Goal: Task Accomplishment & Management: Complete application form

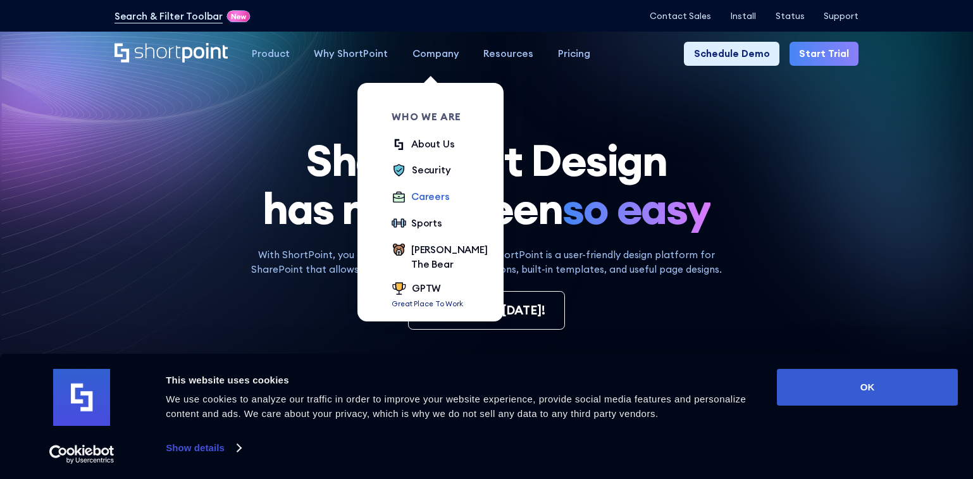
click at [424, 196] on div "Careers" at bounding box center [430, 196] width 39 height 15
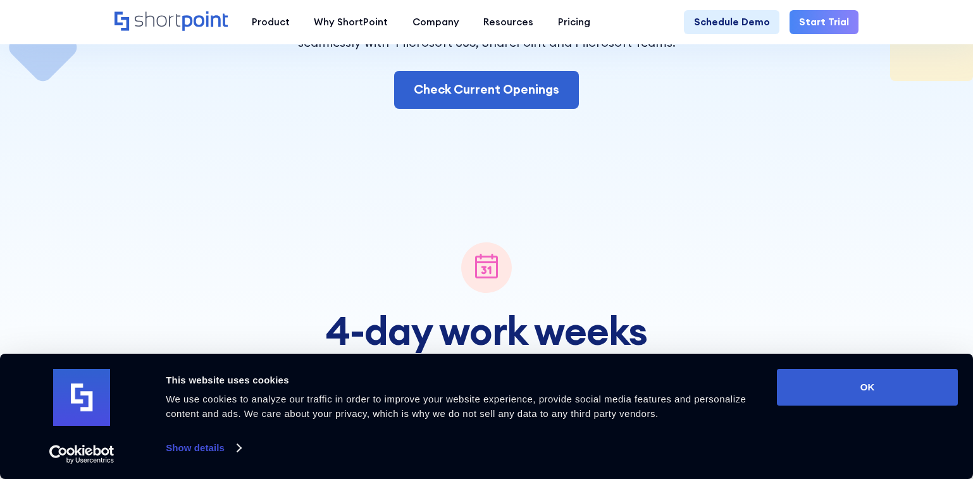
scroll to position [229, 0]
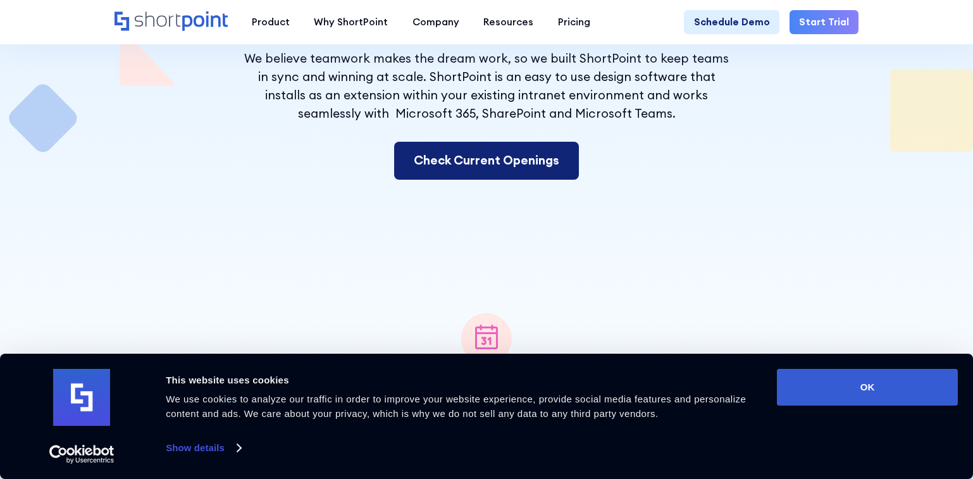
click at [476, 167] on link "Check Current Openings" at bounding box center [486, 161] width 185 height 38
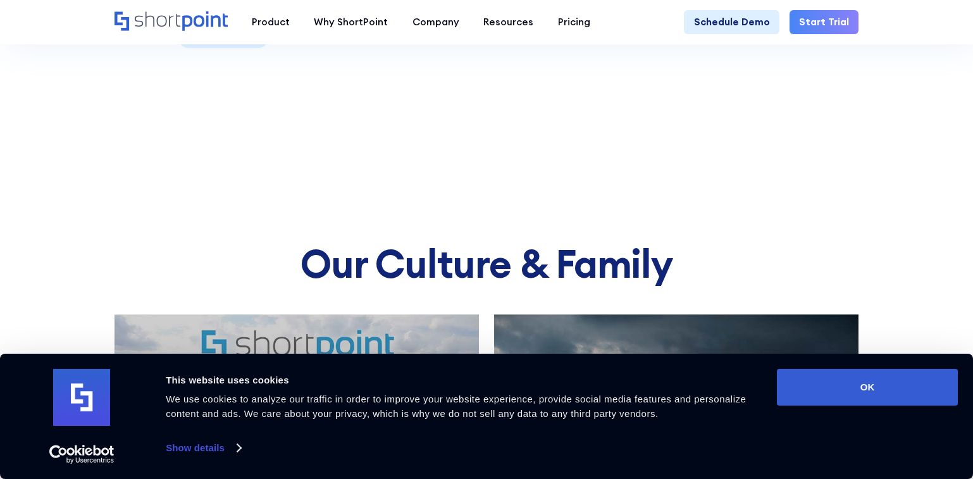
scroll to position [5097, 0]
